Goal: Check status: Check status

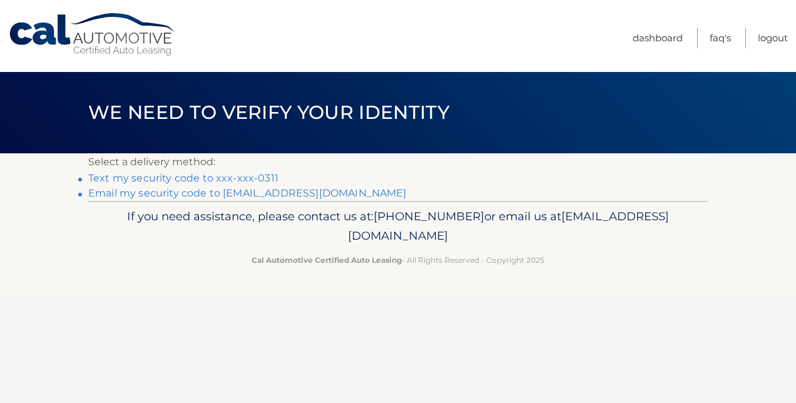
click at [263, 176] on link "Text my security code to xxx-xxx-0311" at bounding box center [183, 178] width 190 height 12
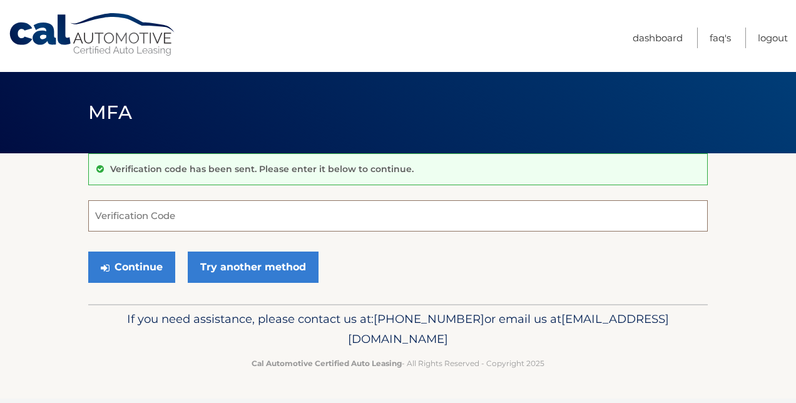
click at [215, 206] on input "Verification Code" at bounding box center [397, 215] width 619 height 31
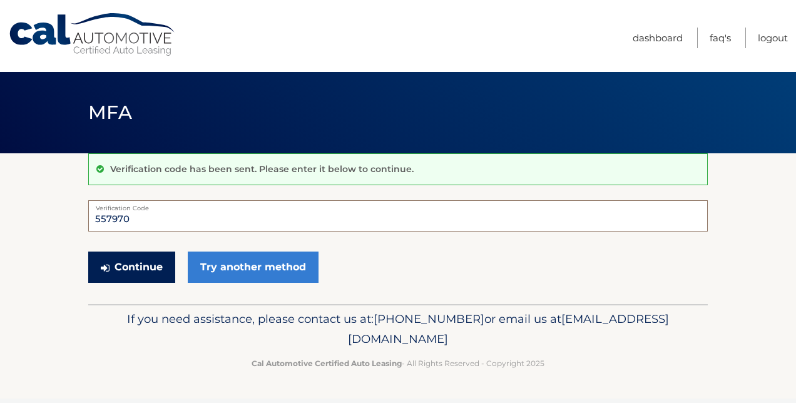
type input "557970"
click at [150, 255] on button "Continue" at bounding box center [131, 266] width 87 height 31
click at [146, 270] on button "Continue" at bounding box center [131, 266] width 87 height 31
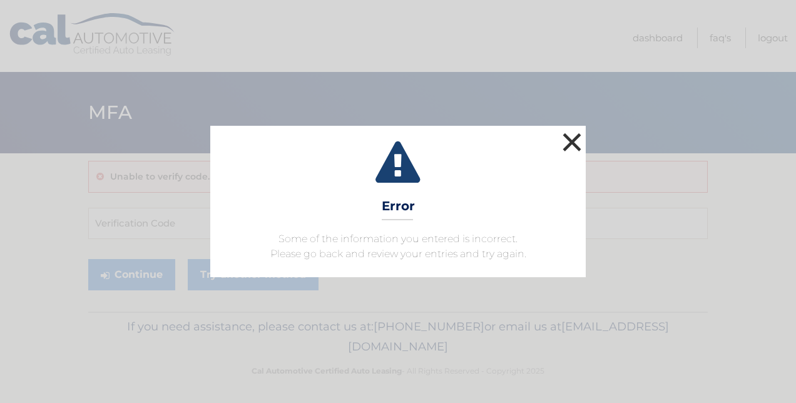
click at [576, 138] on button "×" at bounding box center [571, 141] width 25 height 25
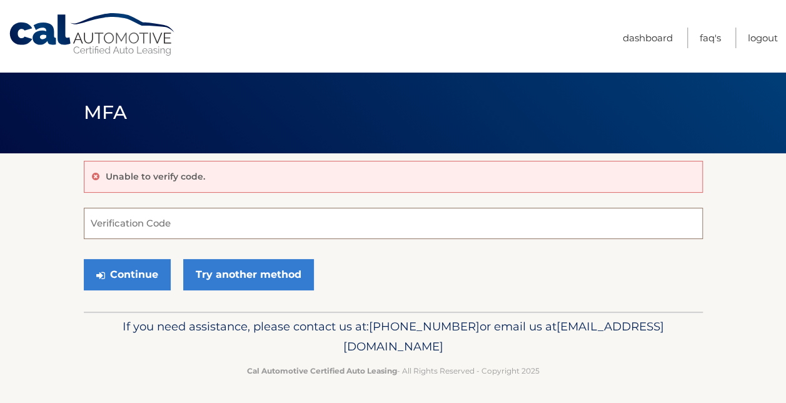
click at [119, 226] on input "Verification Code" at bounding box center [393, 223] width 619 height 31
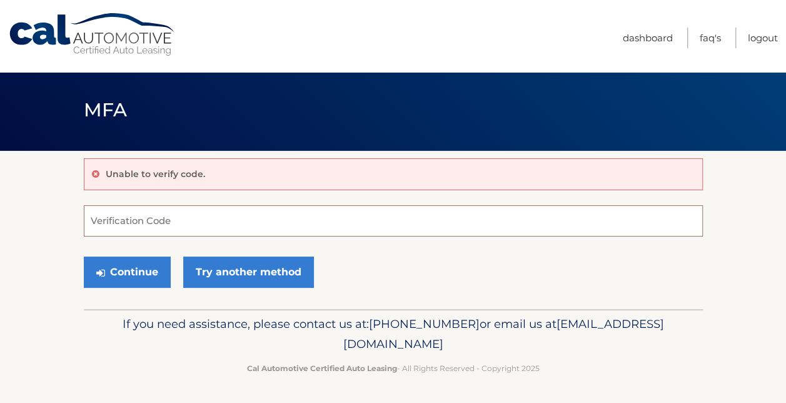
scroll to position [3, 0]
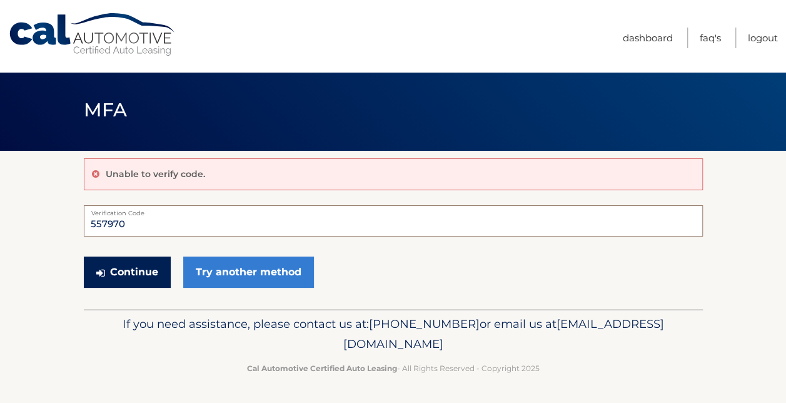
type input "557970"
click at [112, 266] on button "Continue" at bounding box center [127, 271] width 87 height 31
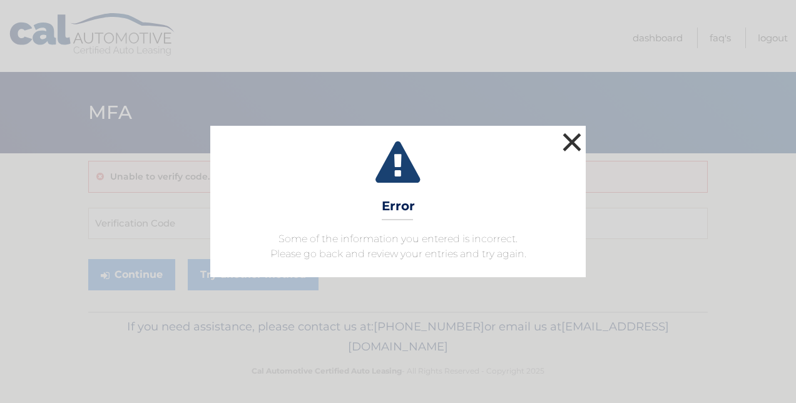
click at [569, 144] on button "×" at bounding box center [571, 141] width 25 height 25
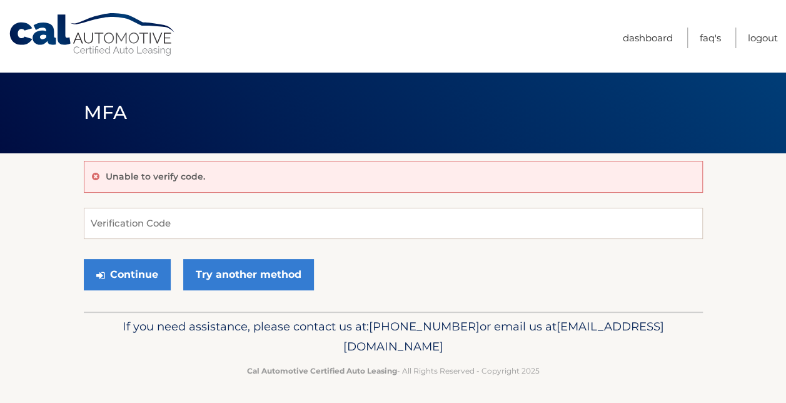
scroll to position [3, 0]
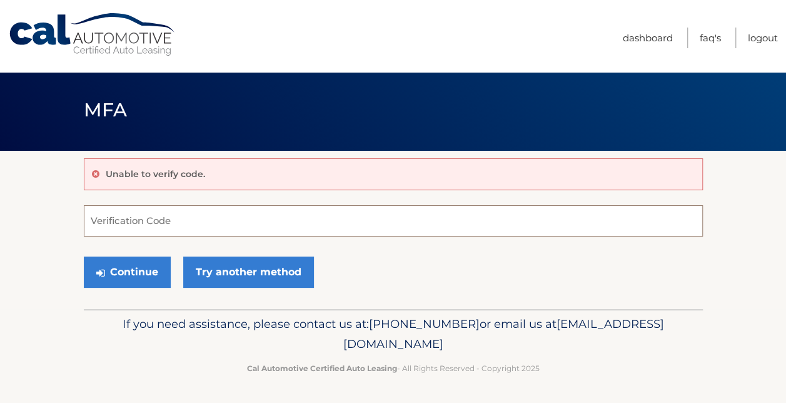
click at [136, 228] on input "Verification Code" at bounding box center [393, 220] width 619 height 31
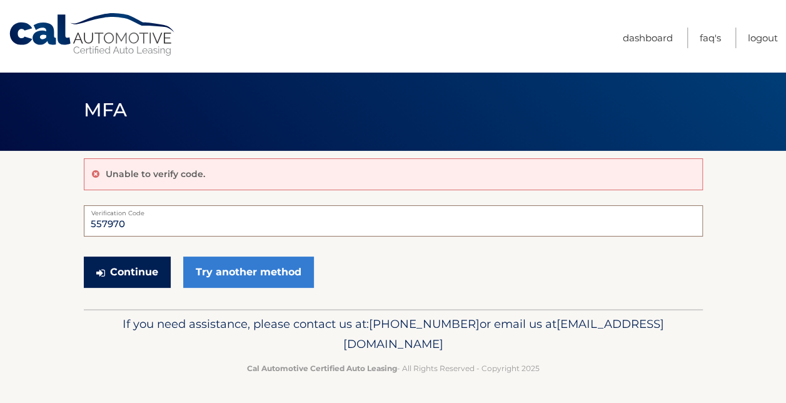
type input "557970"
click at [128, 271] on button "Continue" at bounding box center [127, 271] width 87 height 31
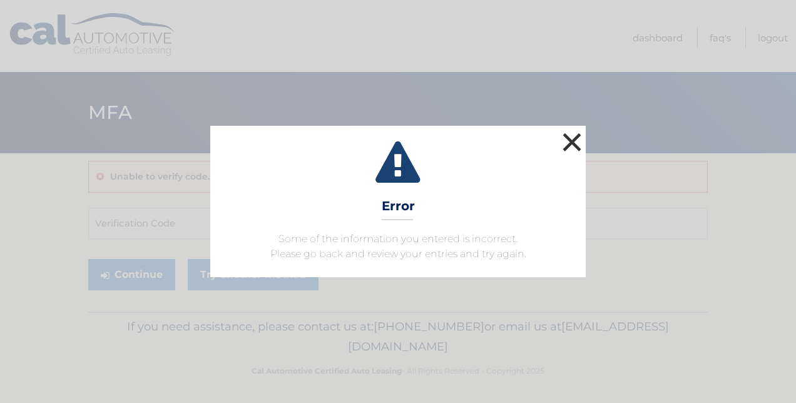
click at [569, 141] on button "×" at bounding box center [571, 141] width 25 height 25
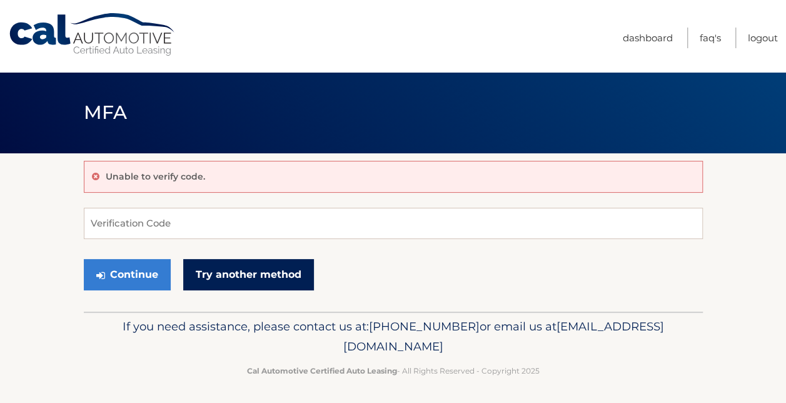
click at [267, 271] on link "Try another method" at bounding box center [248, 274] width 131 height 31
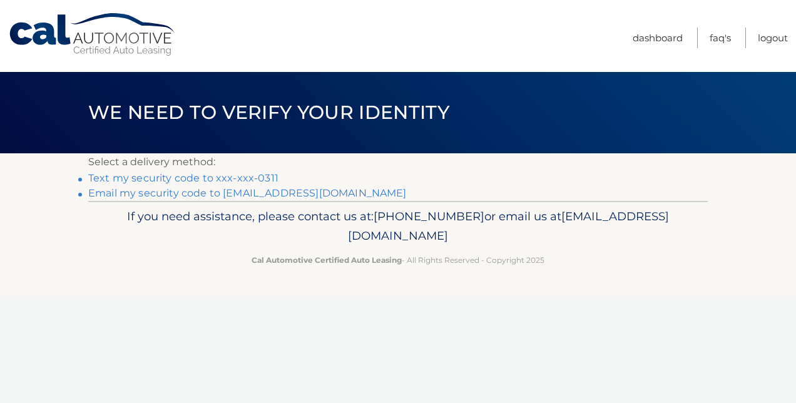
click at [243, 176] on link "Text my security code to xxx-xxx-0311" at bounding box center [183, 178] width 190 height 12
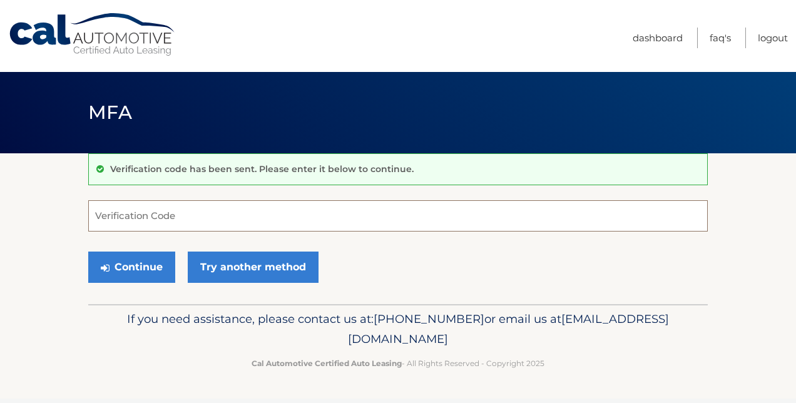
click at [179, 215] on input "Verification Code" at bounding box center [397, 215] width 619 height 31
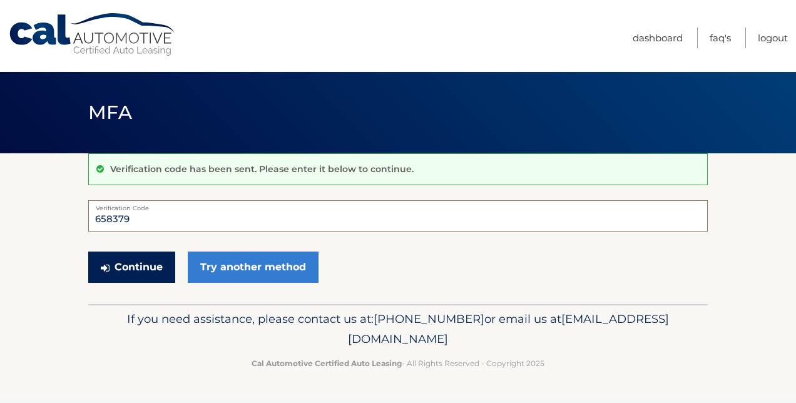
type input "658379"
click at [148, 258] on button "Continue" at bounding box center [131, 266] width 87 height 31
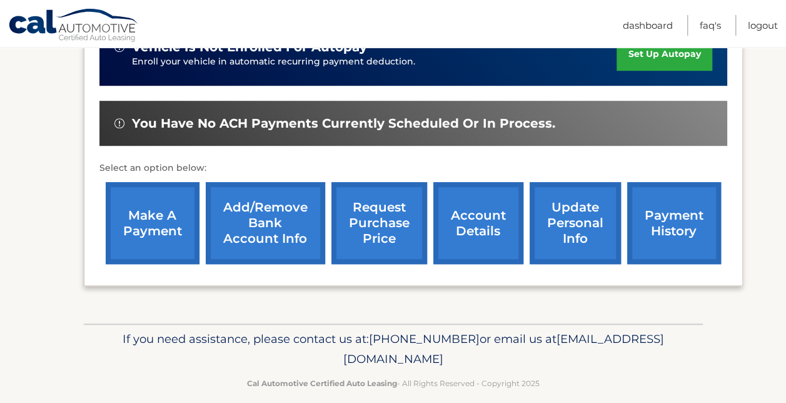
scroll to position [372, 0]
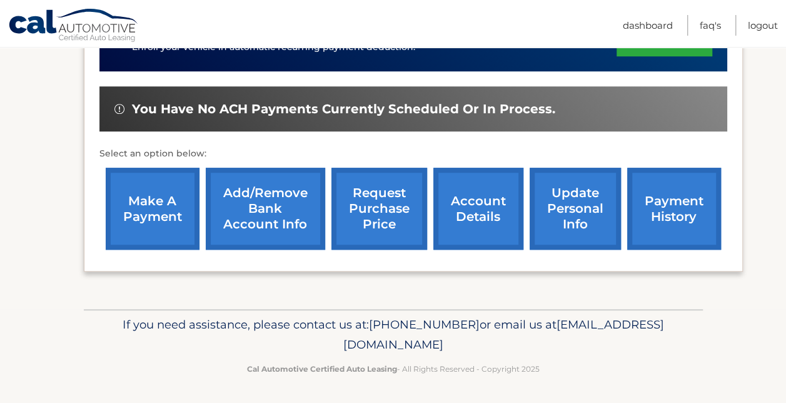
click at [698, 195] on link "payment history" at bounding box center [674, 209] width 94 height 82
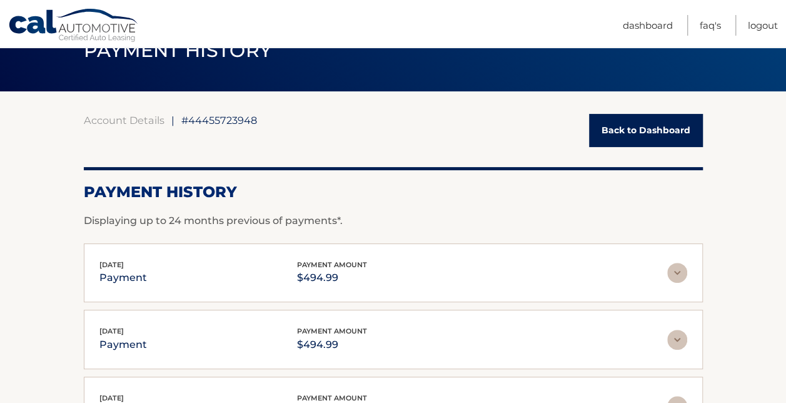
scroll to position [63, 0]
